Goal: Information Seeking & Learning: Learn about a topic

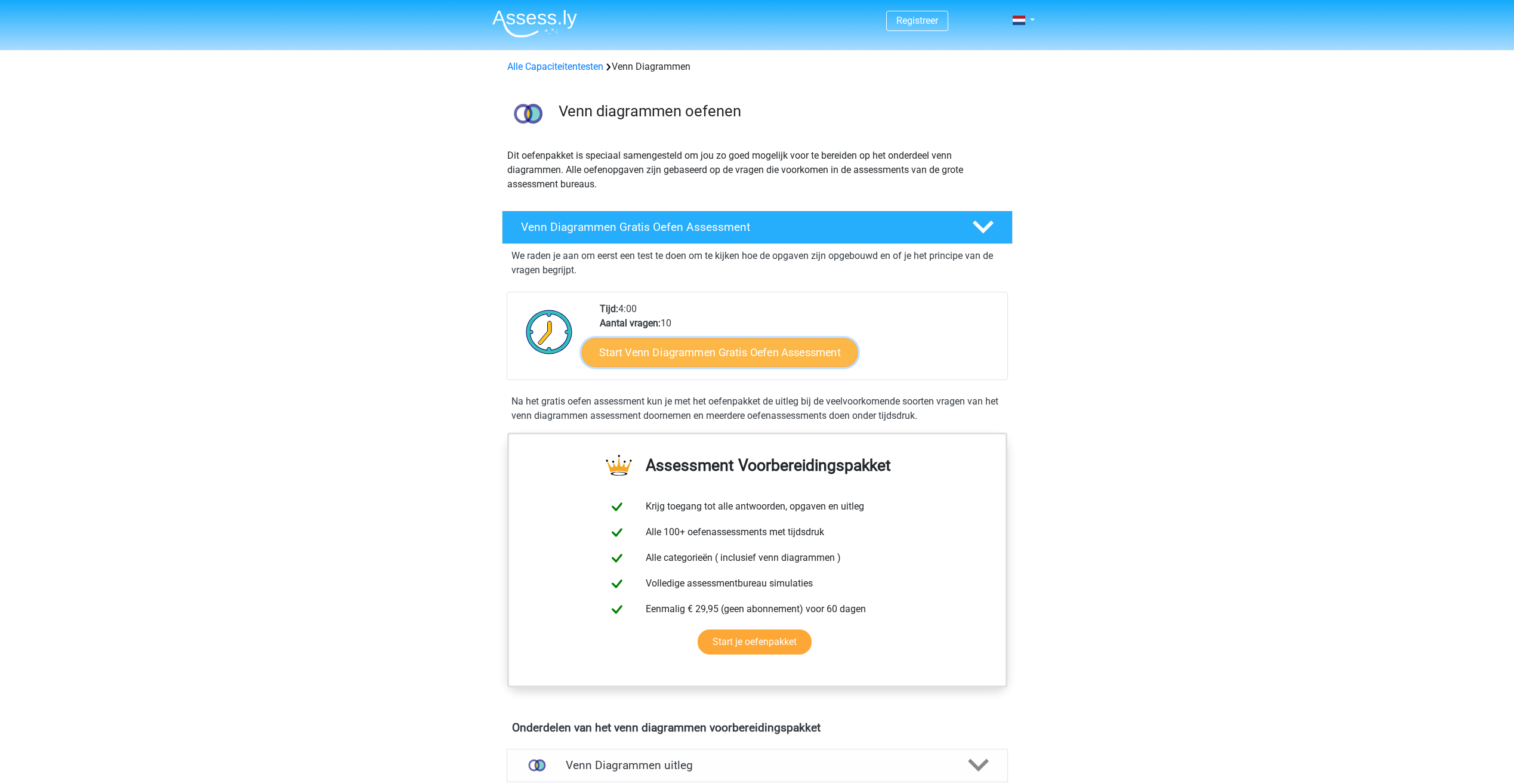
click at [720, 359] on link "Start Venn Diagrammen Gratis Oefen Assessment" at bounding box center [719, 353] width 276 height 29
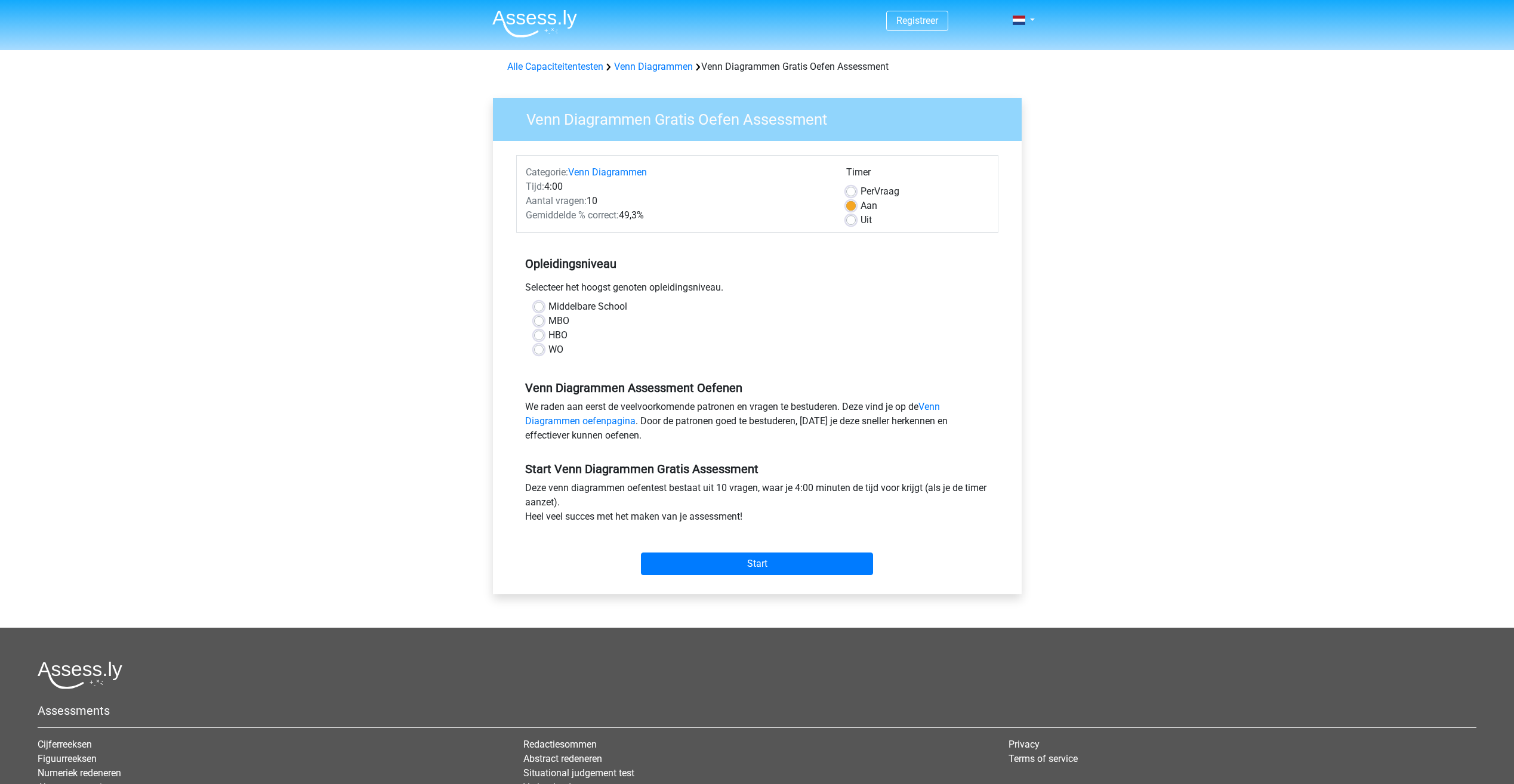
click at [545, 319] on div "MBO" at bounding box center [757, 320] width 446 height 14
click at [548, 318] on label "MBO" at bounding box center [558, 320] width 21 height 14
click at [543, 318] on input "MBO" at bounding box center [539, 320] width 10 height 12
radio input "true"
click at [792, 556] on input "Start" at bounding box center [757, 564] width 232 height 23
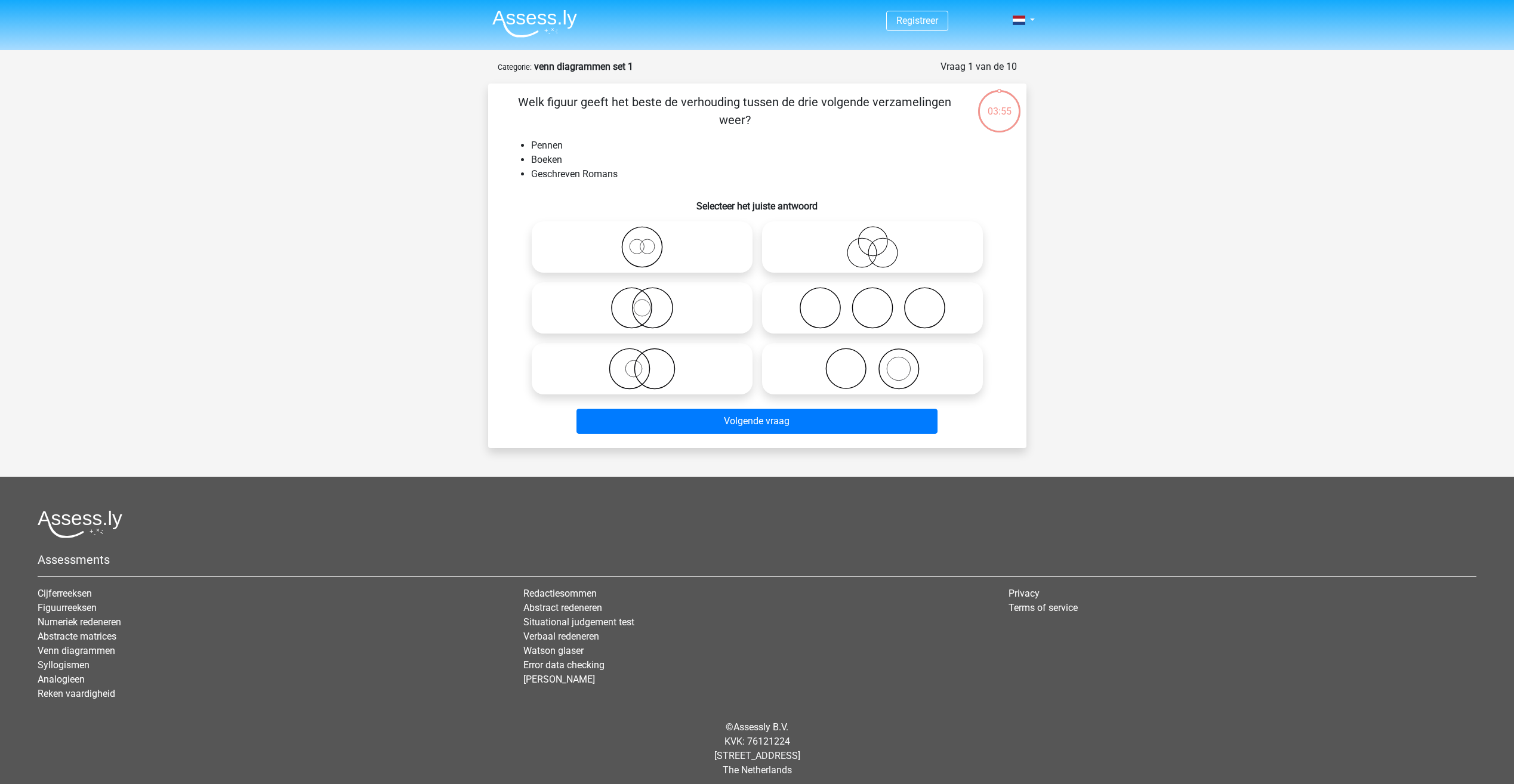
click at [636, 241] on icon at bounding box center [642, 247] width 212 height 42
click at [642, 241] on input "radio" at bounding box center [646, 237] width 8 height 8
radio input "true"
click at [637, 245] on icon at bounding box center [642, 247] width 212 height 42
click at [642, 241] on input "radio" at bounding box center [646, 237] width 8 height 8
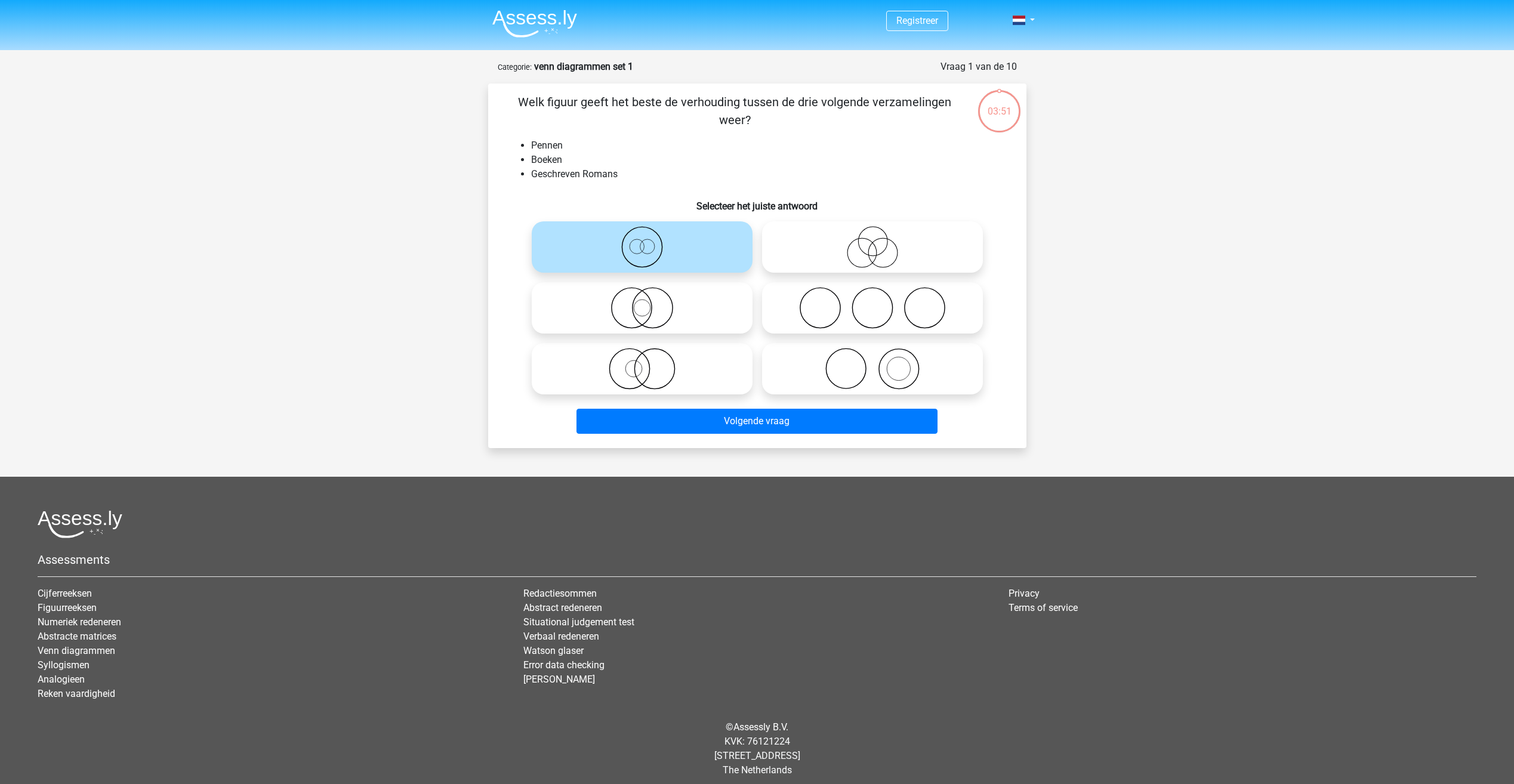
click at [636, 309] on icon at bounding box center [642, 308] width 212 height 42
click at [642, 302] on input "radio" at bounding box center [646, 298] width 8 height 8
radio input "true"
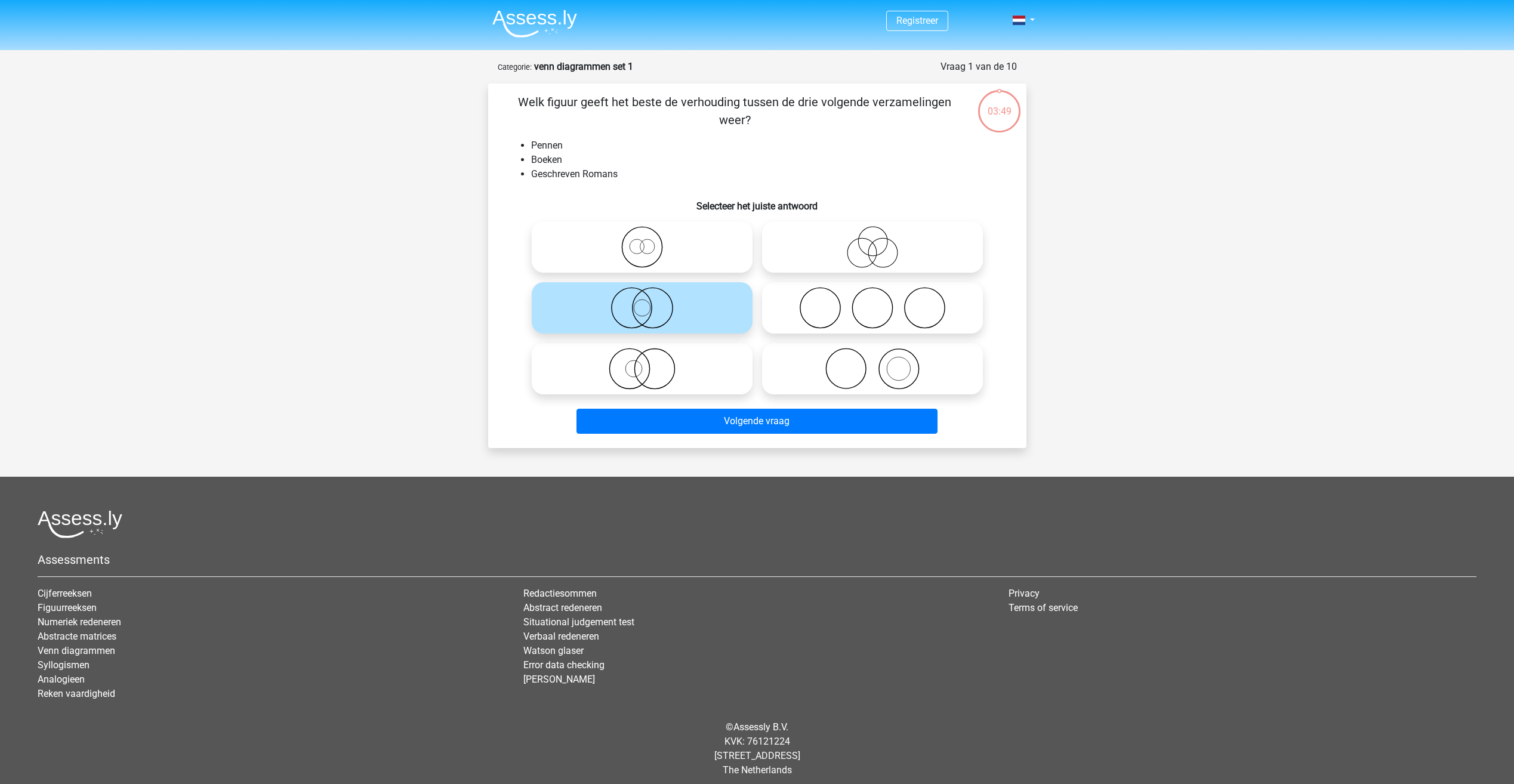
click at [636, 366] on icon at bounding box center [642, 368] width 212 height 42
click at [642, 363] on input "radio" at bounding box center [646, 359] width 8 height 8
radio input "true"
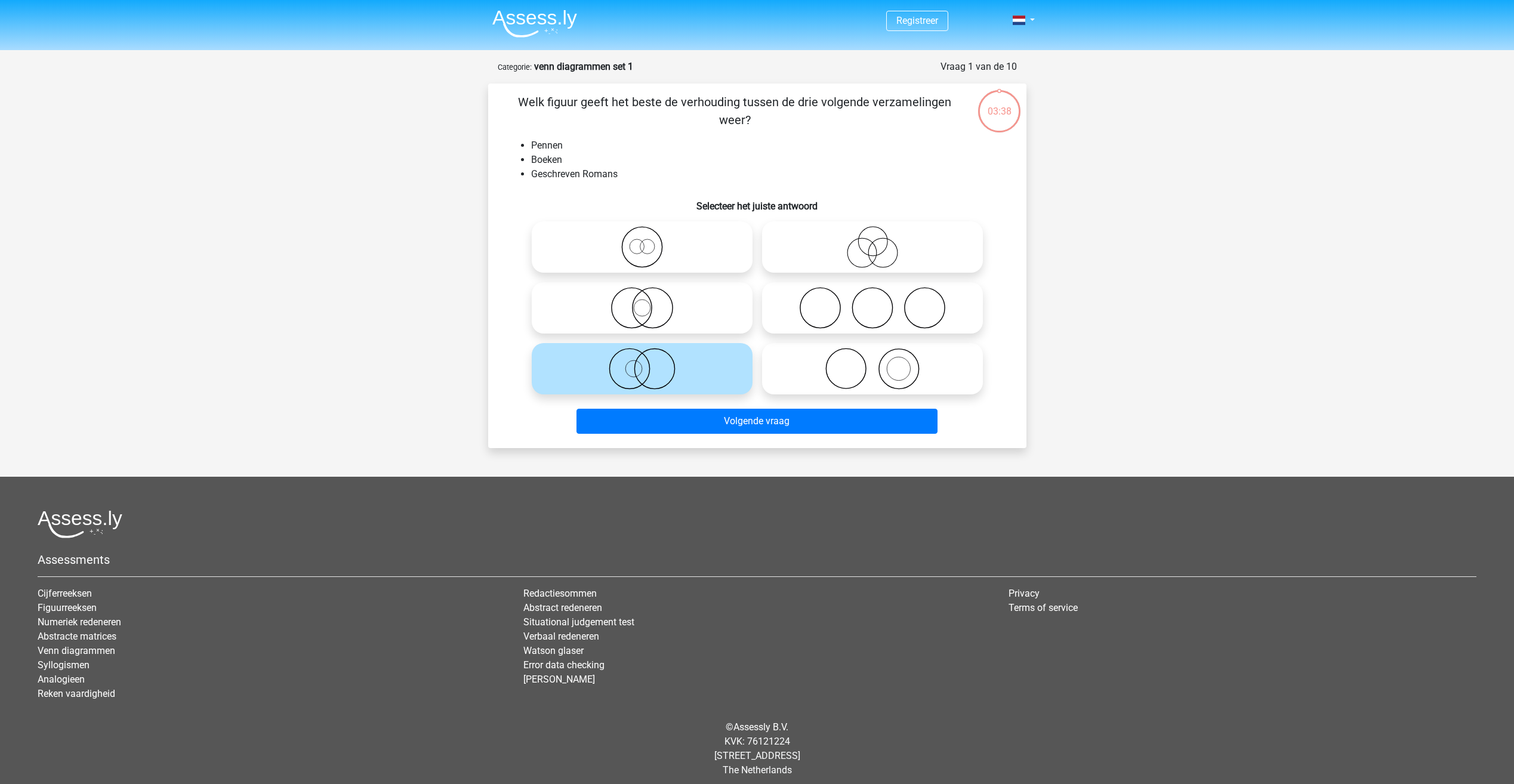
click at [877, 371] on icon at bounding box center [872, 368] width 212 height 42
click at [877, 363] on input "radio" at bounding box center [876, 359] width 8 height 8
radio input "true"
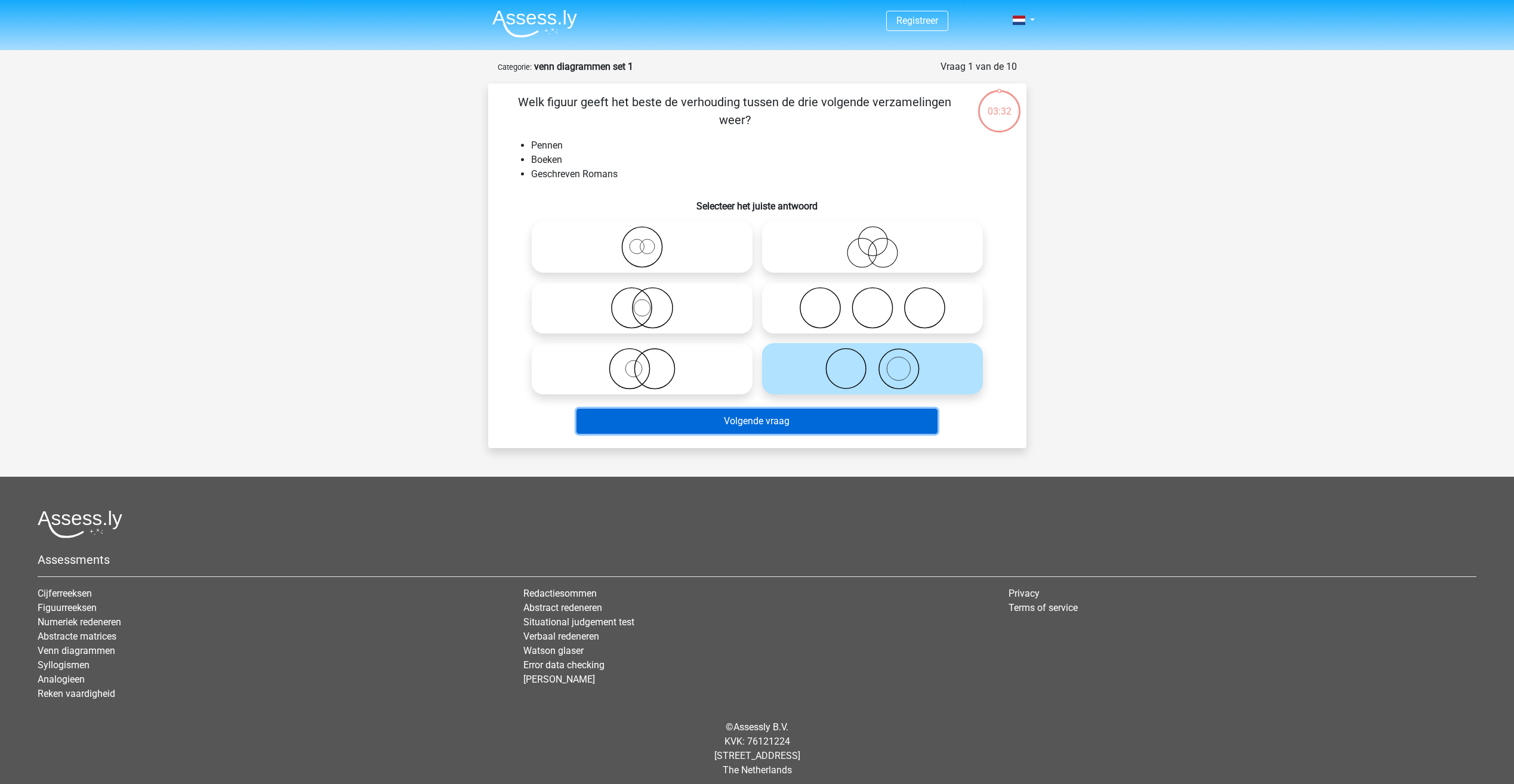
click at [773, 420] on button "Volgende vraag" at bounding box center [757, 421] width 361 height 25
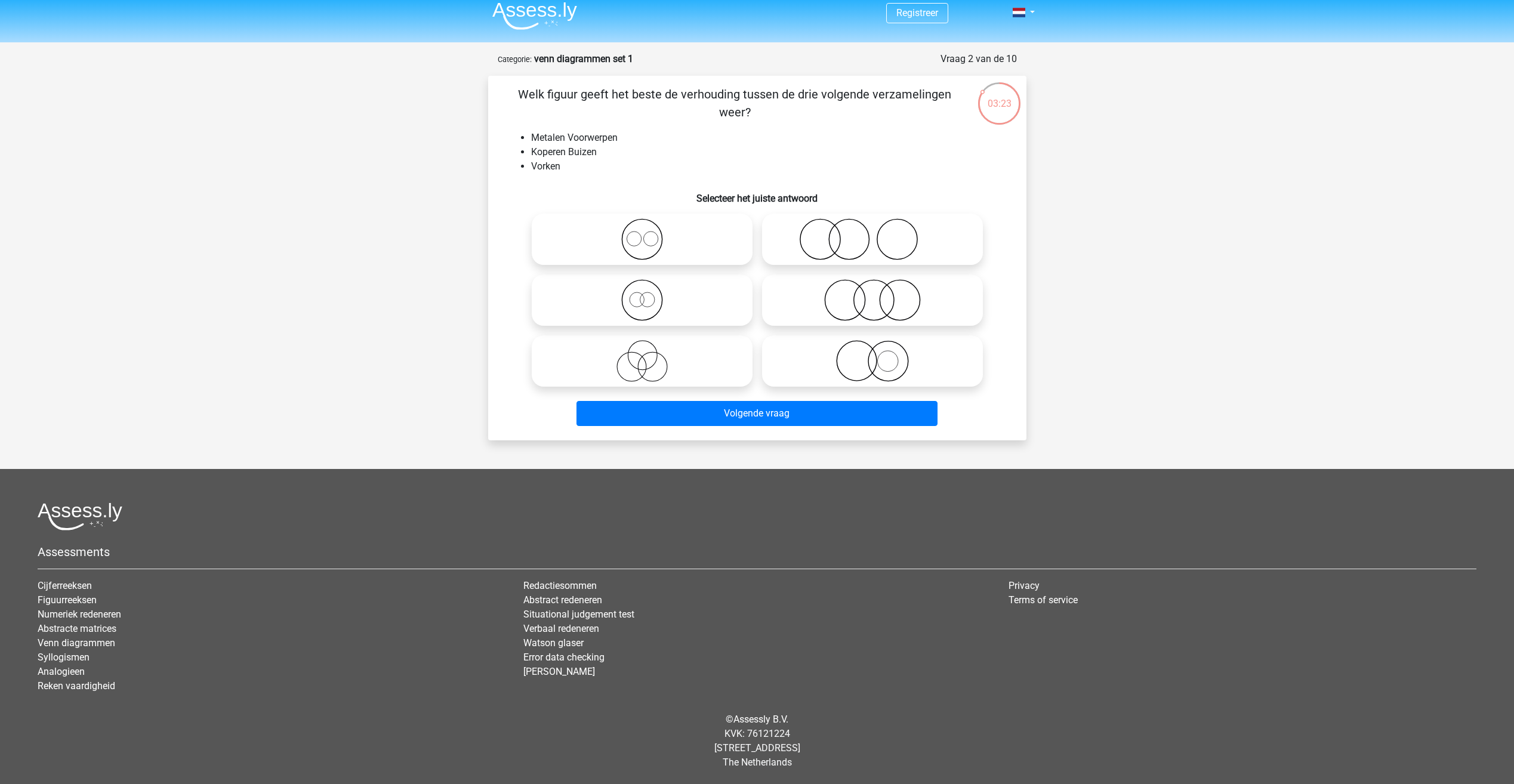
click at [655, 244] on icon at bounding box center [642, 239] width 212 height 42
click at [650, 234] on input "radio" at bounding box center [646, 229] width 8 height 8
radio input "true"
click at [649, 368] on icon at bounding box center [642, 361] width 212 height 42
click at [649, 355] on input "radio" at bounding box center [646, 351] width 8 height 8
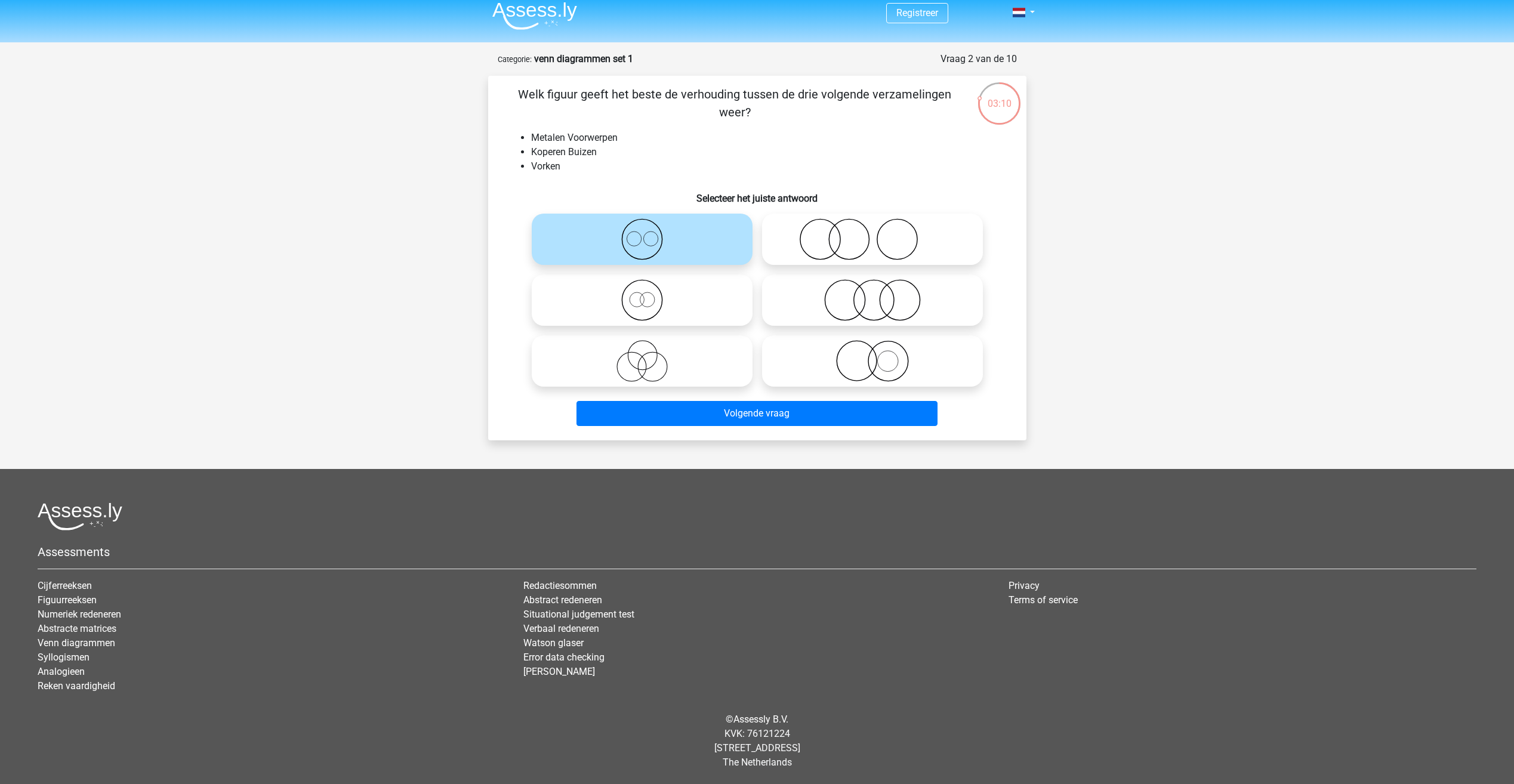
radio input "true"
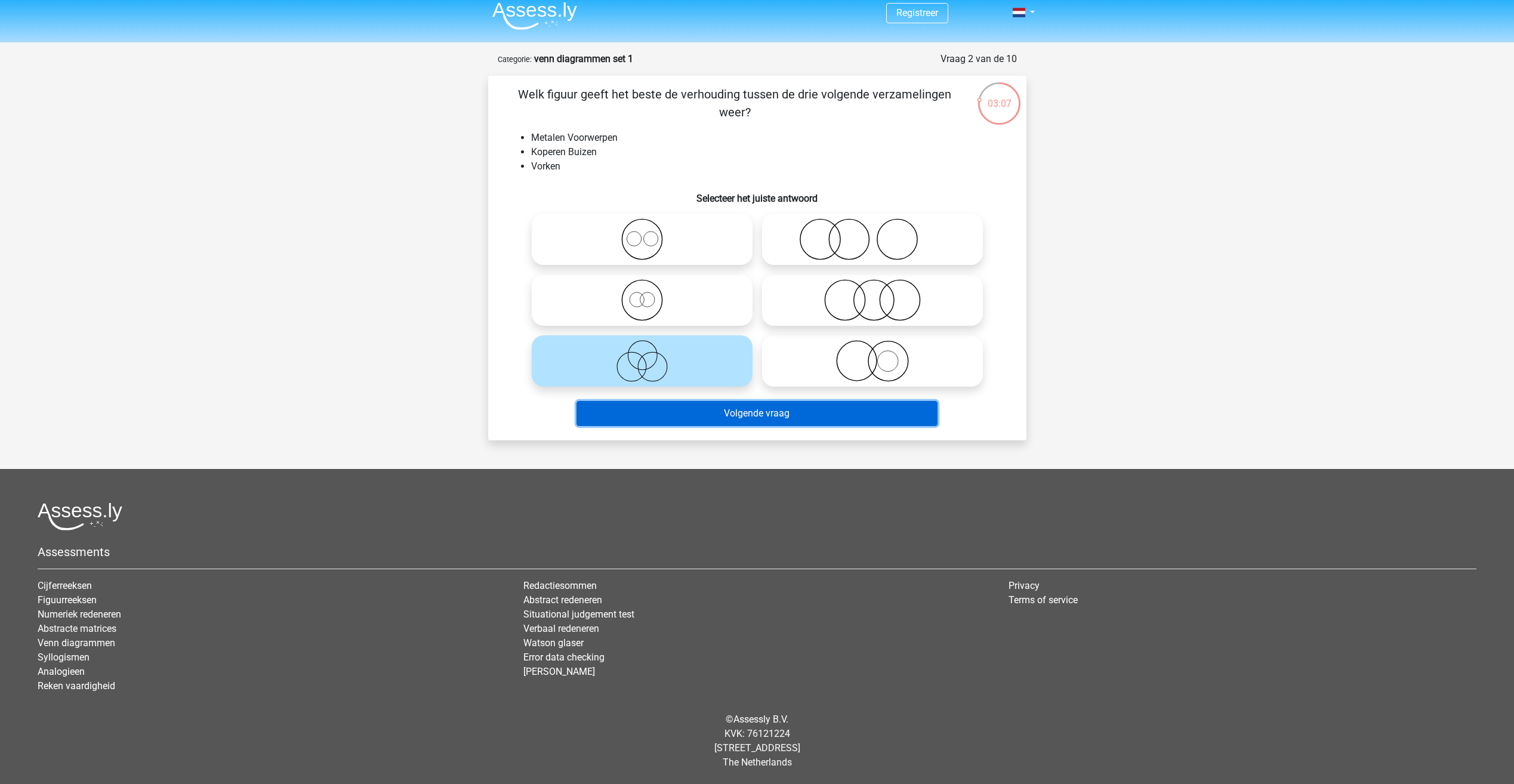
click at [770, 410] on button "Volgende vraag" at bounding box center [757, 413] width 361 height 25
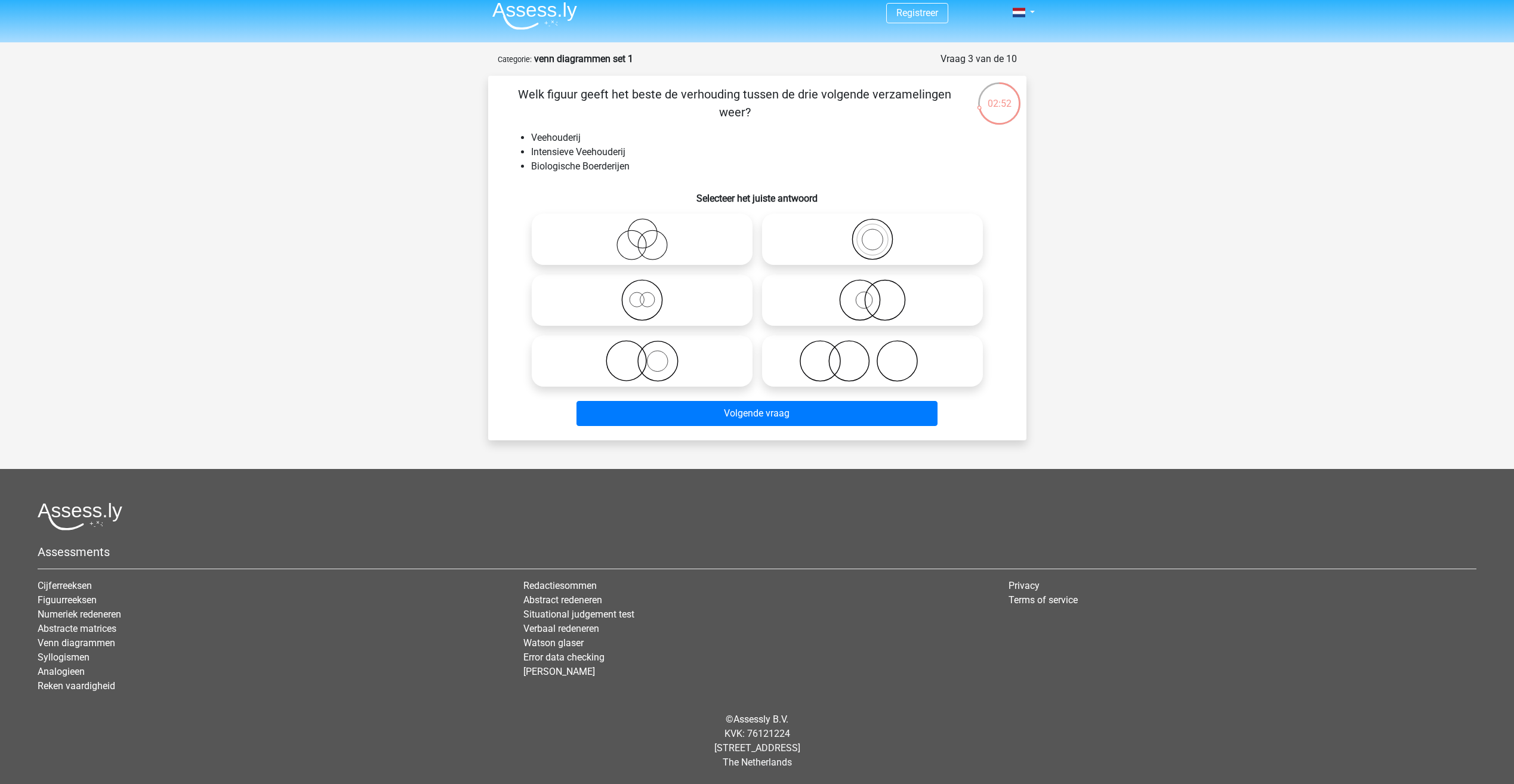
click at [658, 250] on icon at bounding box center [642, 239] width 212 height 42
click at [650, 234] on input "radio" at bounding box center [646, 229] width 8 height 8
radio input "true"
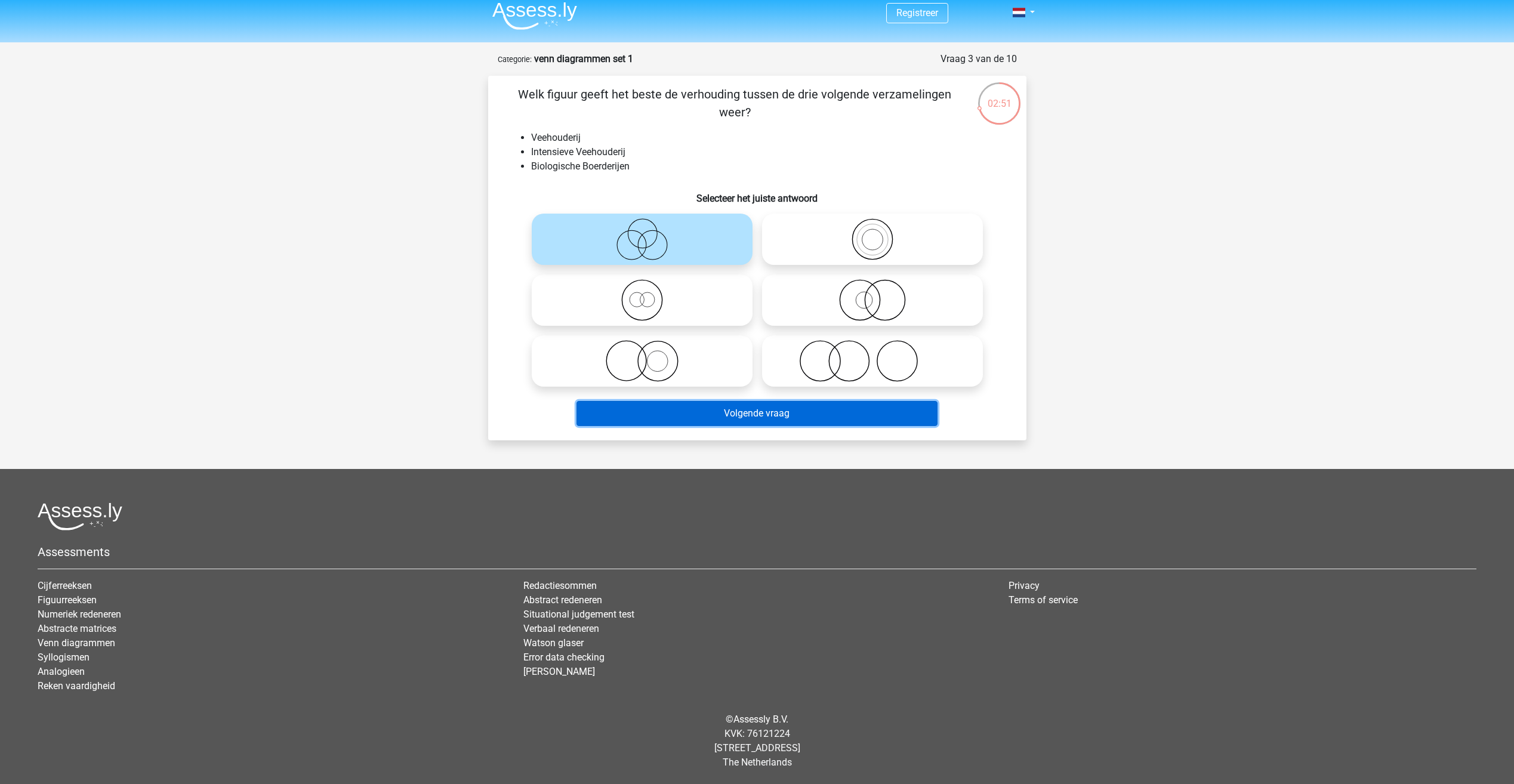
click at [725, 413] on button "Volgende vraag" at bounding box center [757, 413] width 361 height 25
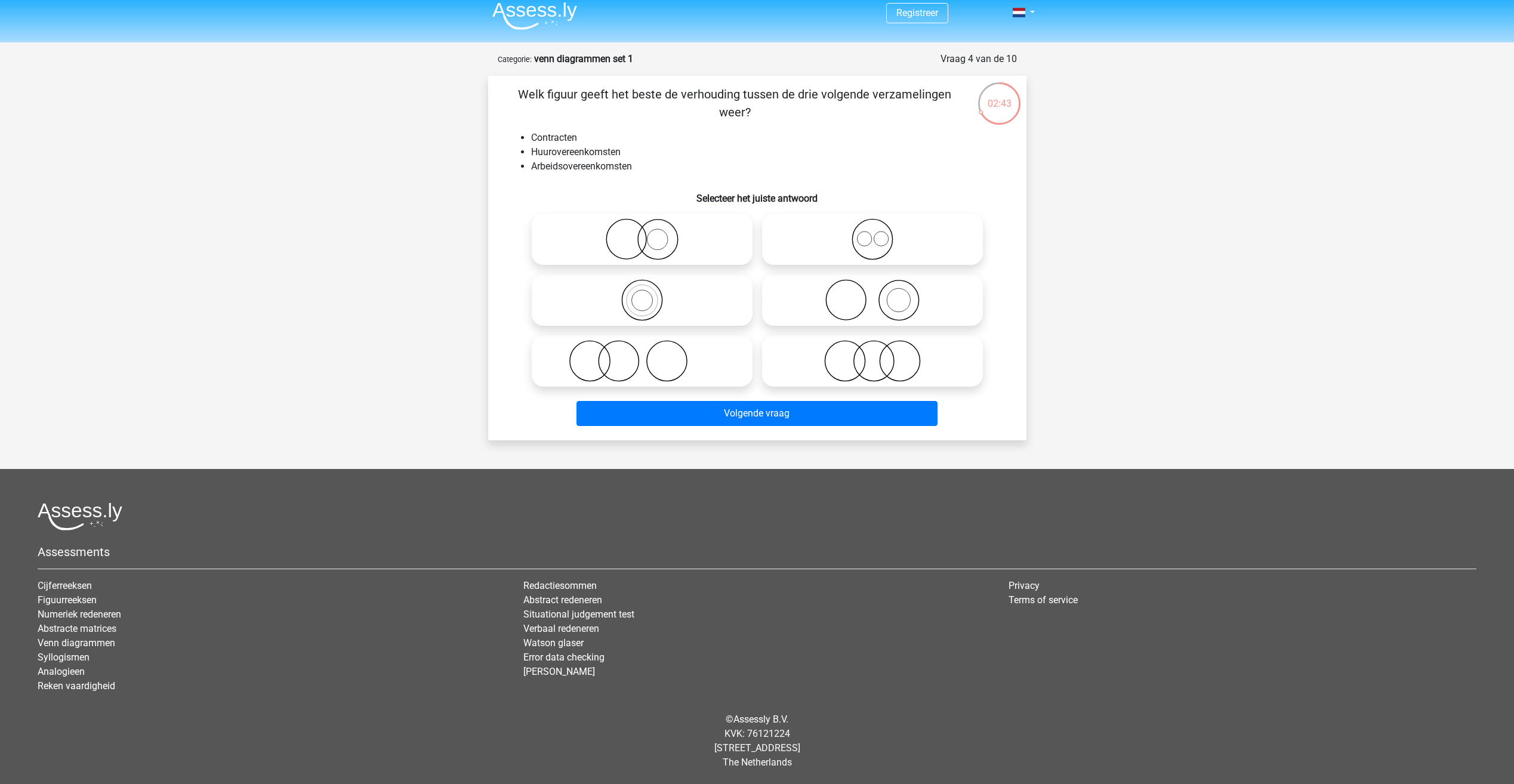
click at [859, 371] on icon at bounding box center [872, 361] width 212 height 42
click at [872, 355] on input "radio" at bounding box center [876, 351] width 8 height 8
radio input "true"
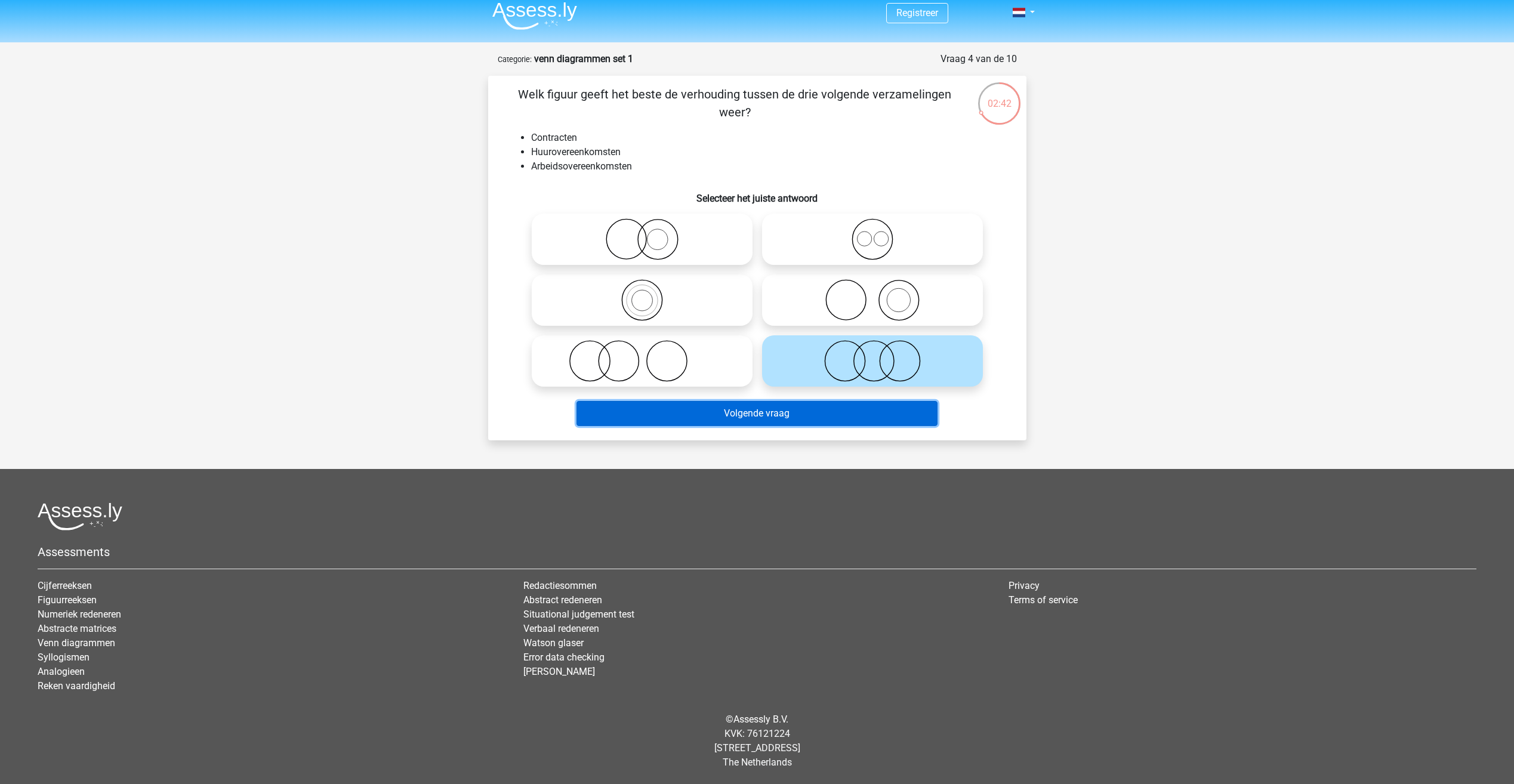
click at [789, 416] on button "Volgende vraag" at bounding box center [757, 413] width 361 height 25
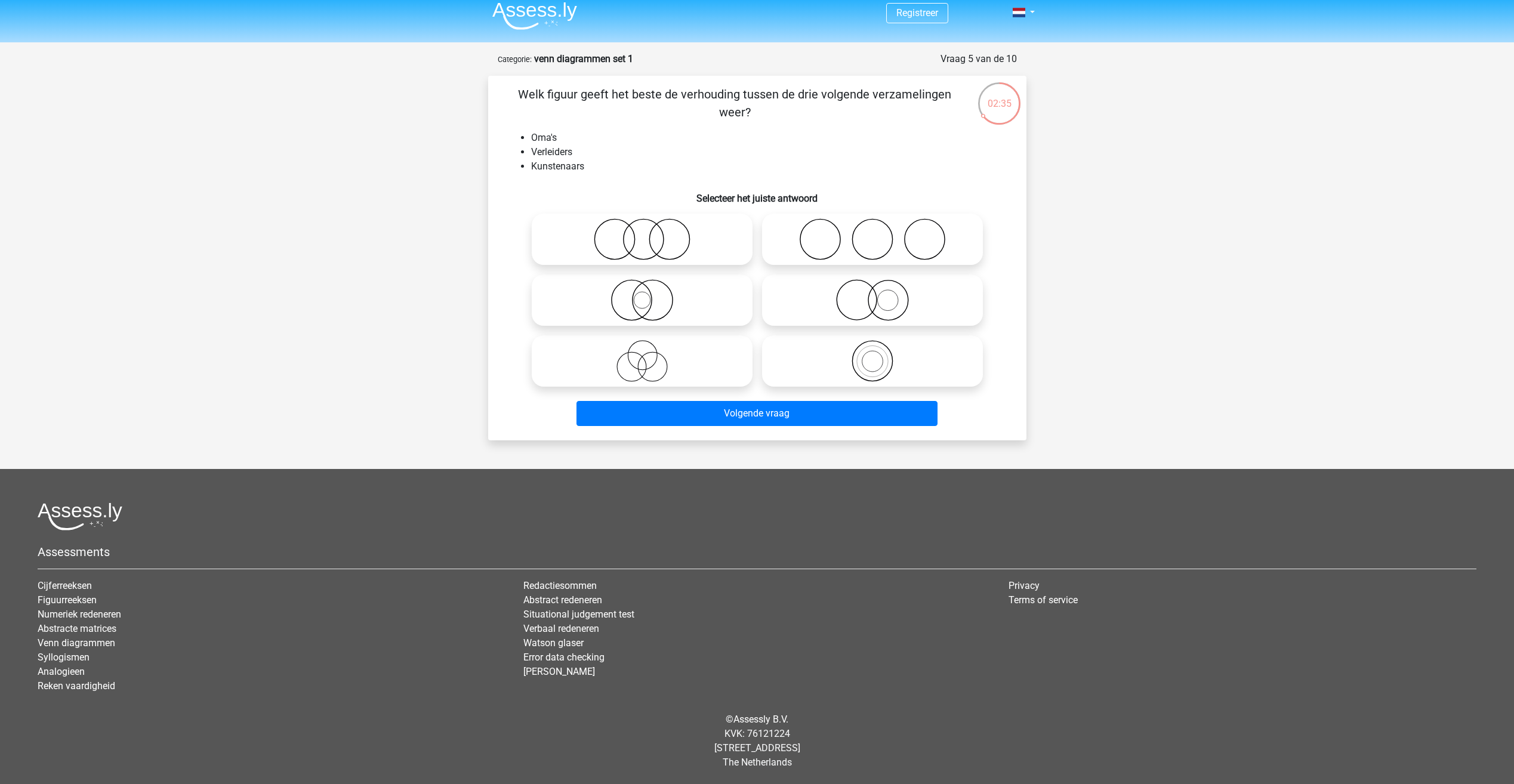
click at [864, 244] on icon at bounding box center [872, 239] width 212 height 42
click at [872, 234] on input "radio" at bounding box center [876, 229] width 8 height 8
radio input "true"
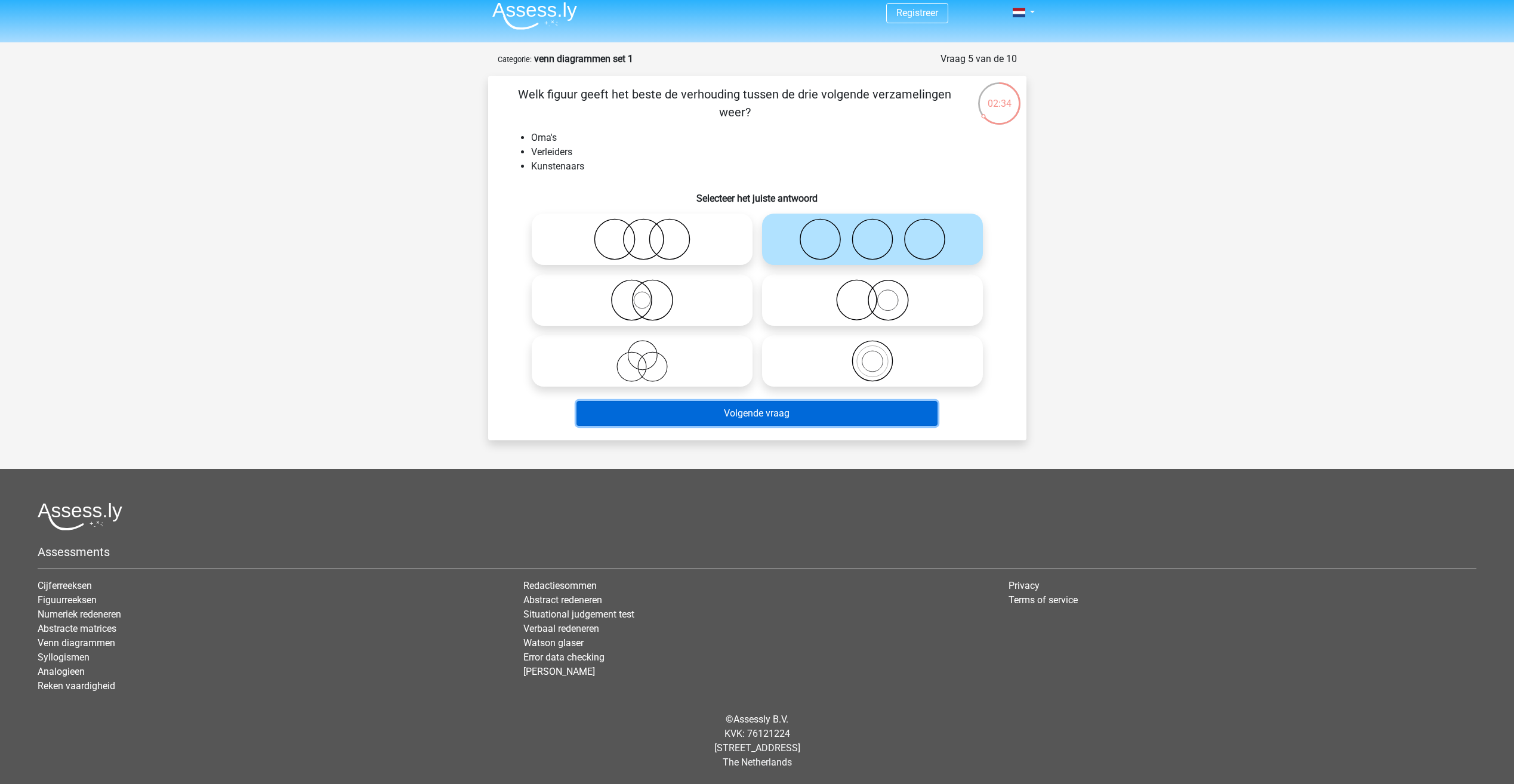
click at [803, 416] on button "Volgende vraag" at bounding box center [757, 413] width 361 height 25
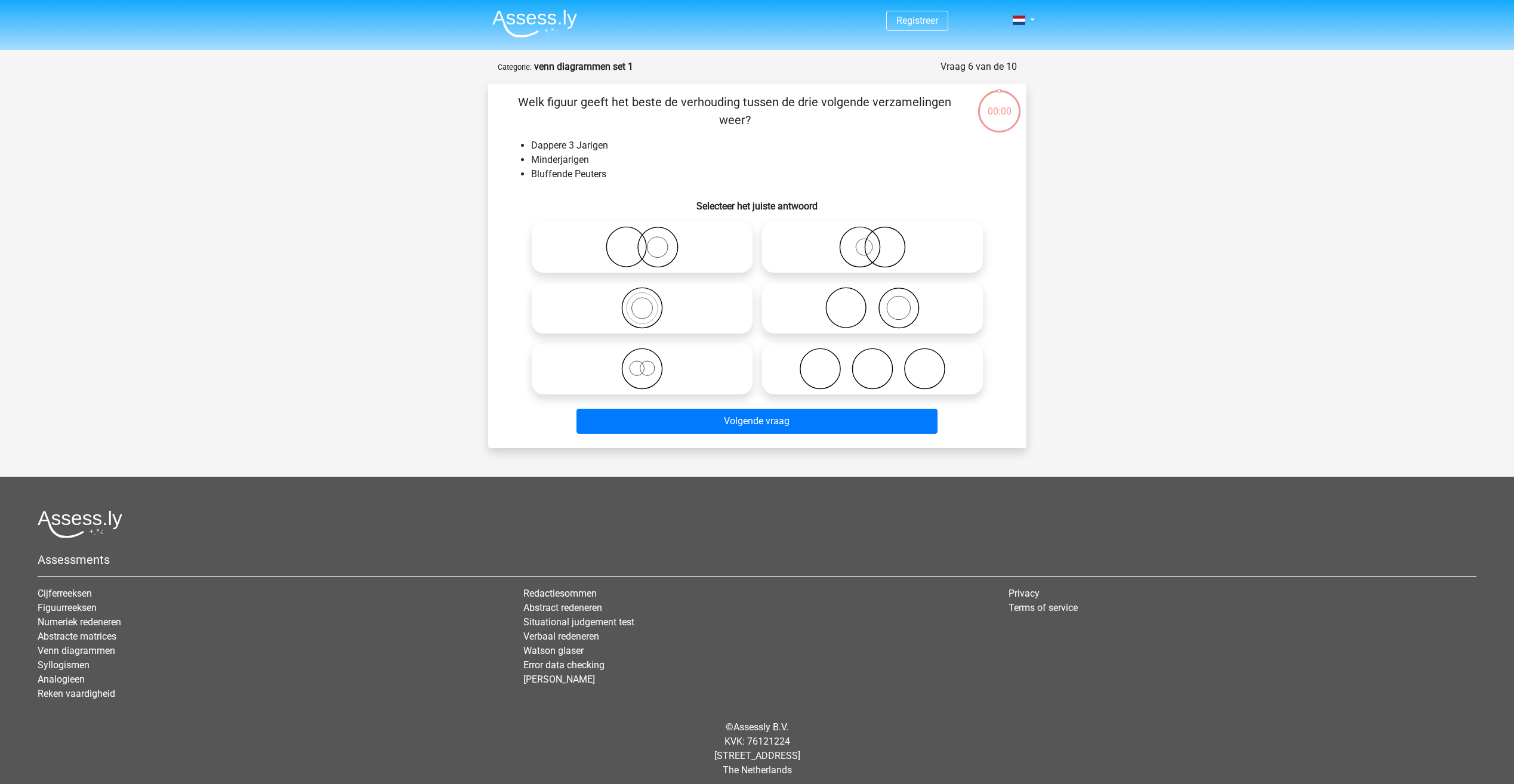
scroll to position [8, 0]
